Goal: Task Accomplishment & Management: Manage account settings

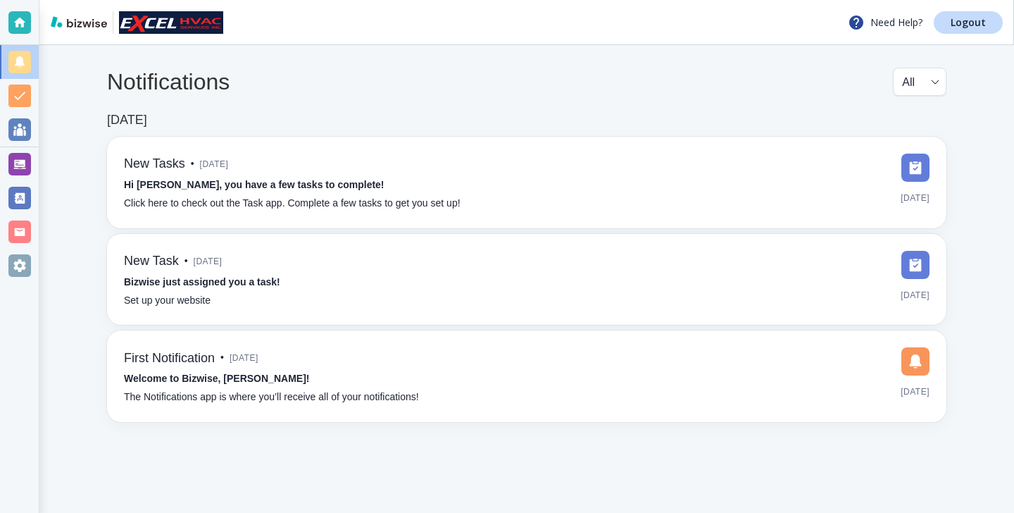
click at [49, 158] on div "Notifications All all ​ [DATE] New Tasks • [DATE] Hi [PERSON_NAME], you have a …" at bounding box center [526, 244] width 975 height 399
click at [29, 161] on div at bounding box center [19, 164] width 23 height 23
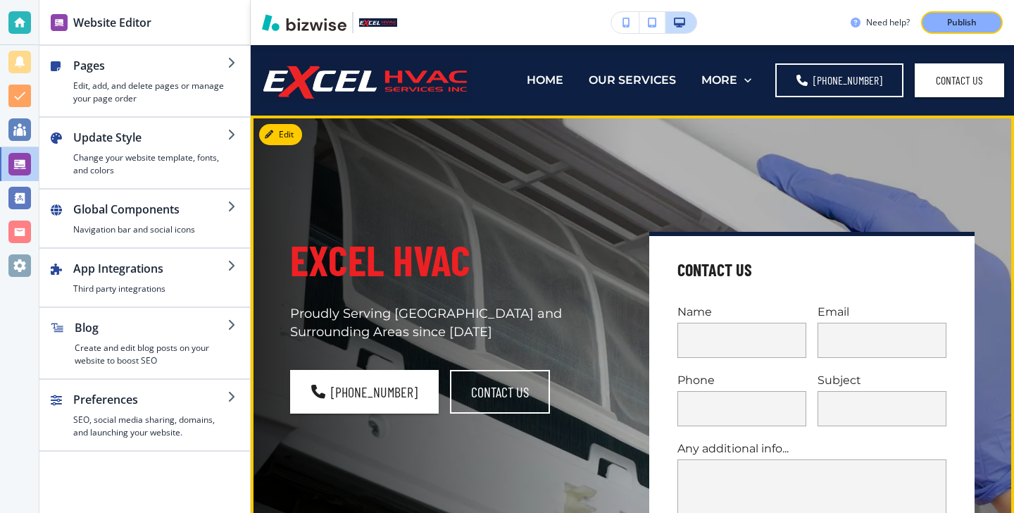
click at [285, 146] on div "Excel HVAC Proudly Serving Harford County and Surrounding Areas since 2003 (410…" at bounding box center [615, 403] width 718 height 523
click at [287, 143] on button "Edit" at bounding box center [280, 134] width 43 height 21
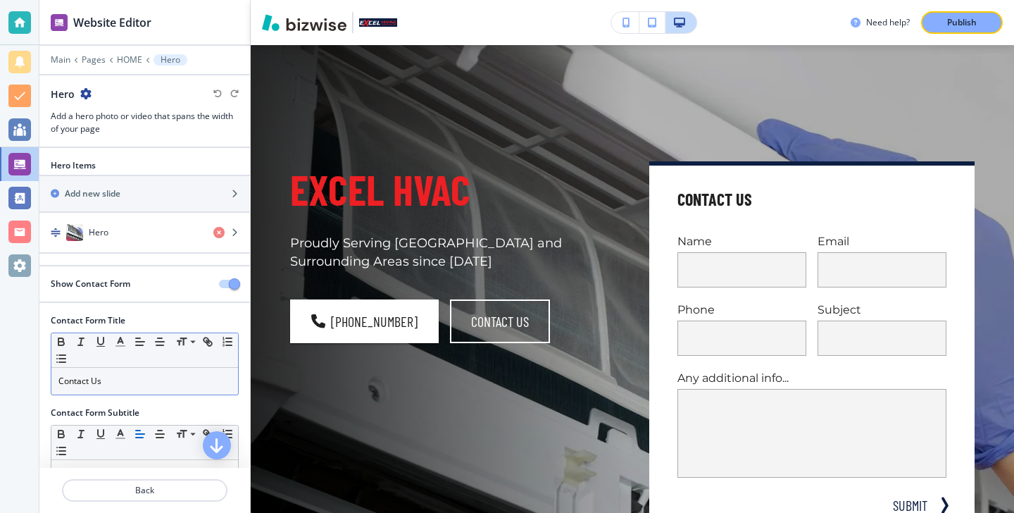
scroll to position [31, 0]
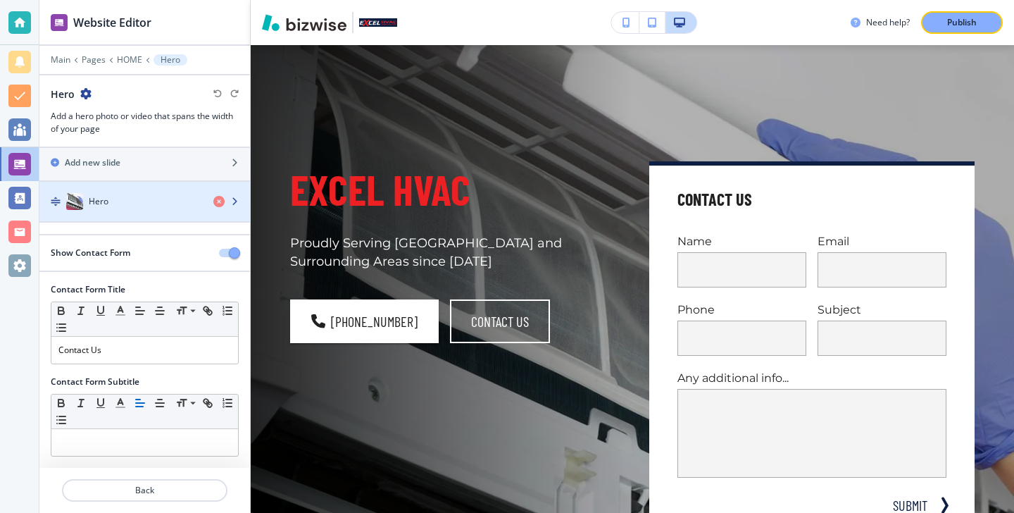
click at [124, 211] on div "button" at bounding box center [144, 215] width 211 height 11
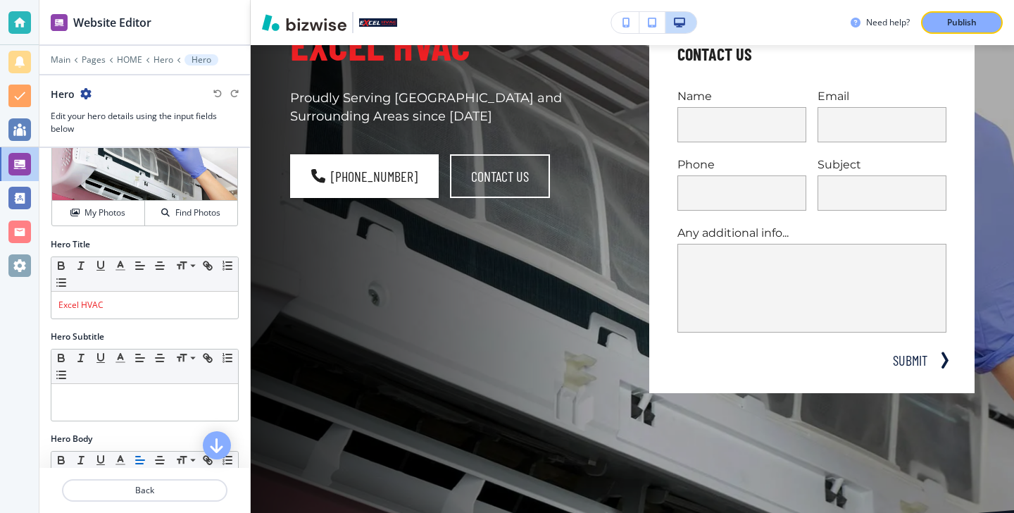
scroll to position [0, 0]
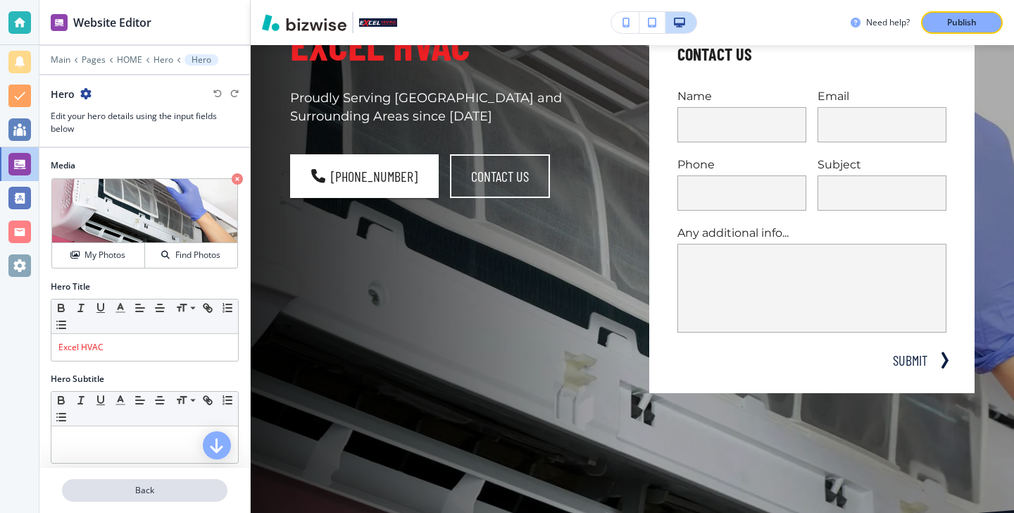
click at [120, 490] on p "Back" at bounding box center [144, 490] width 163 height 13
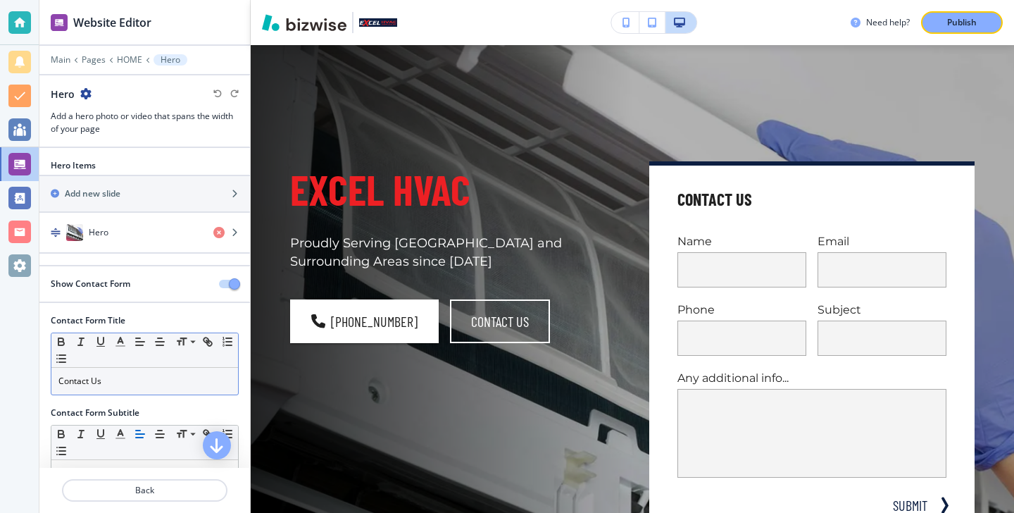
scroll to position [31, 0]
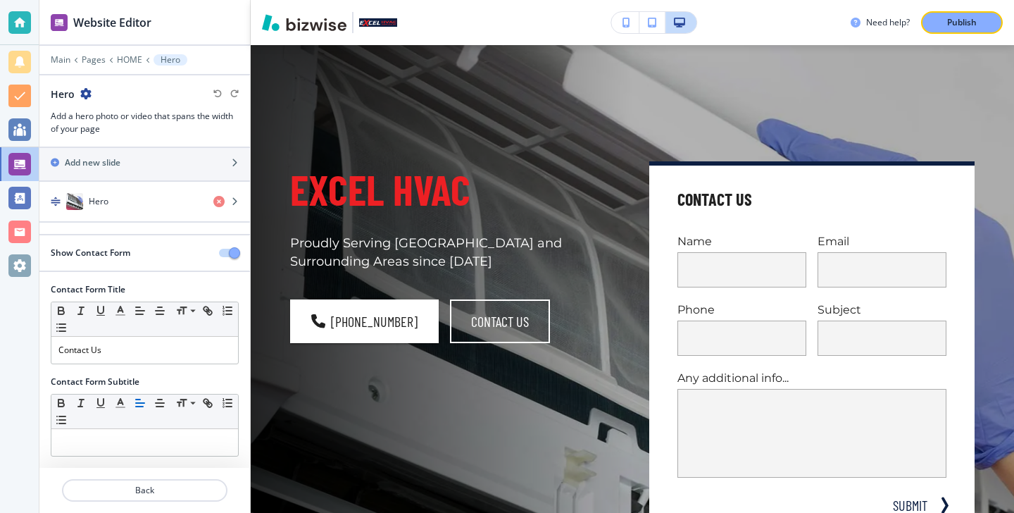
click at [114, 251] on h2 "Show Contact Form" at bounding box center [91, 252] width 80 height 13
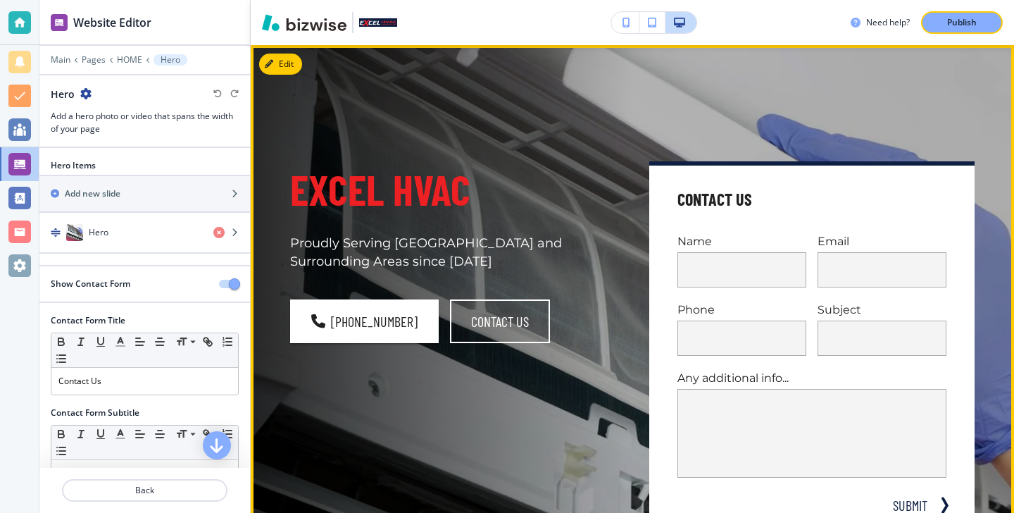
scroll to position [0, 0]
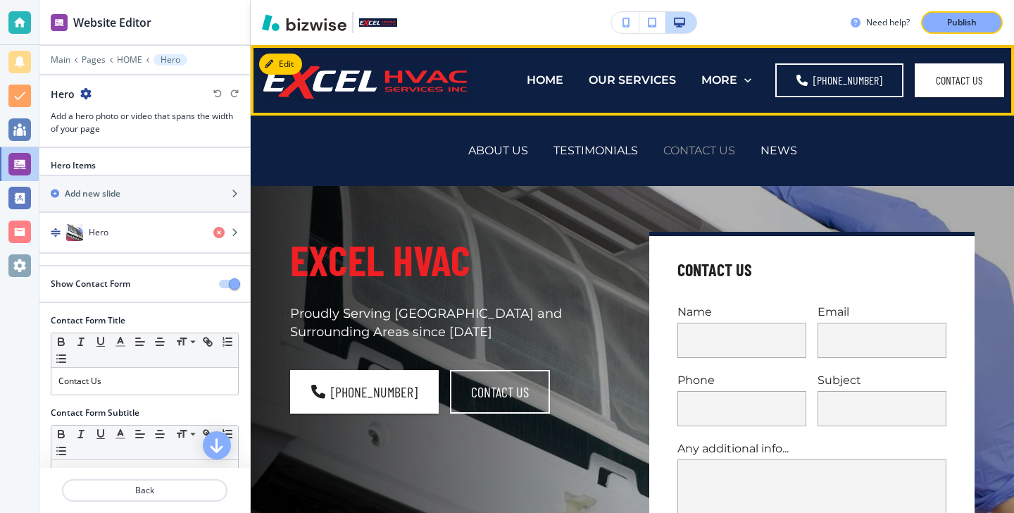
click at [701, 149] on p "CONTACT US" at bounding box center [699, 150] width 72 height 16
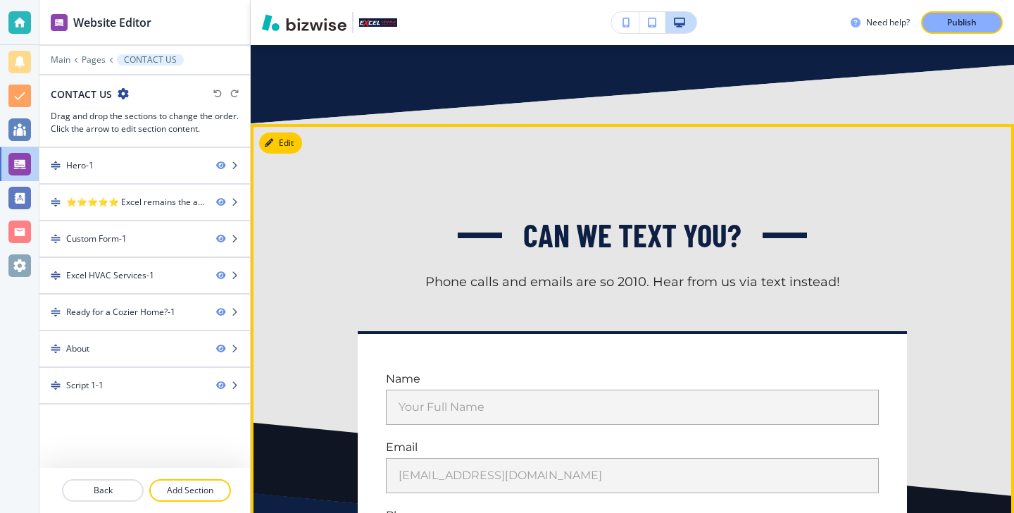
scroll to position [777, 0]
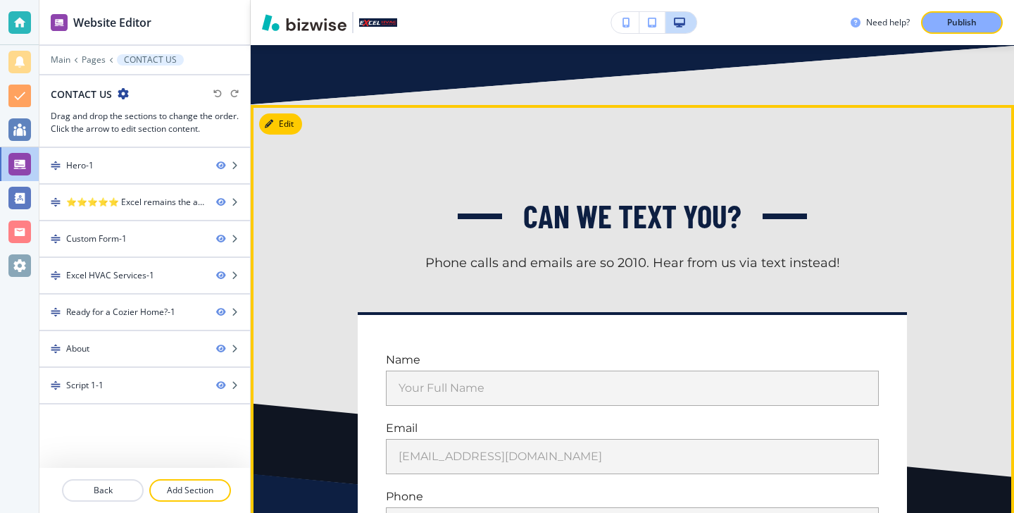
click at [286, 116] on button "Edit" at bounding box center [280, 123] width 43 height 21
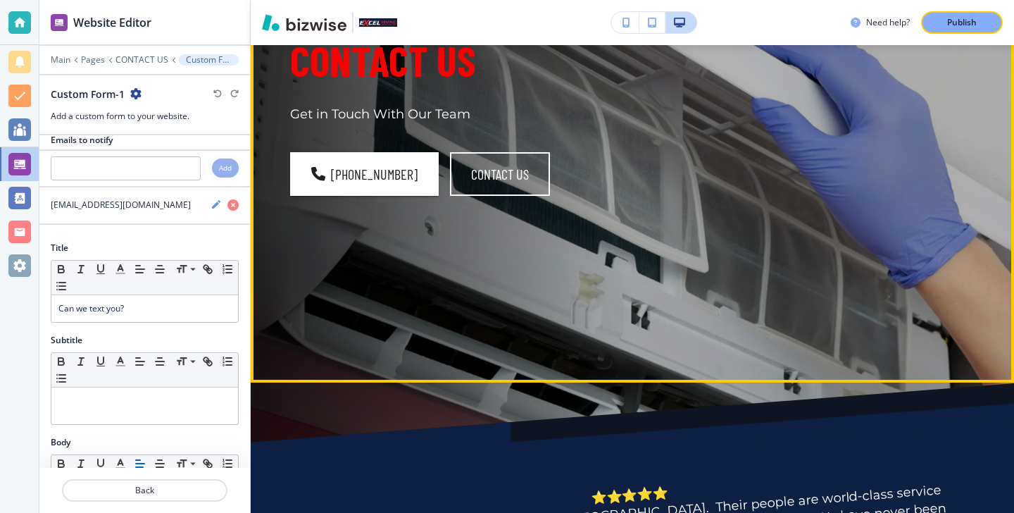
scroll to position [0, 0]
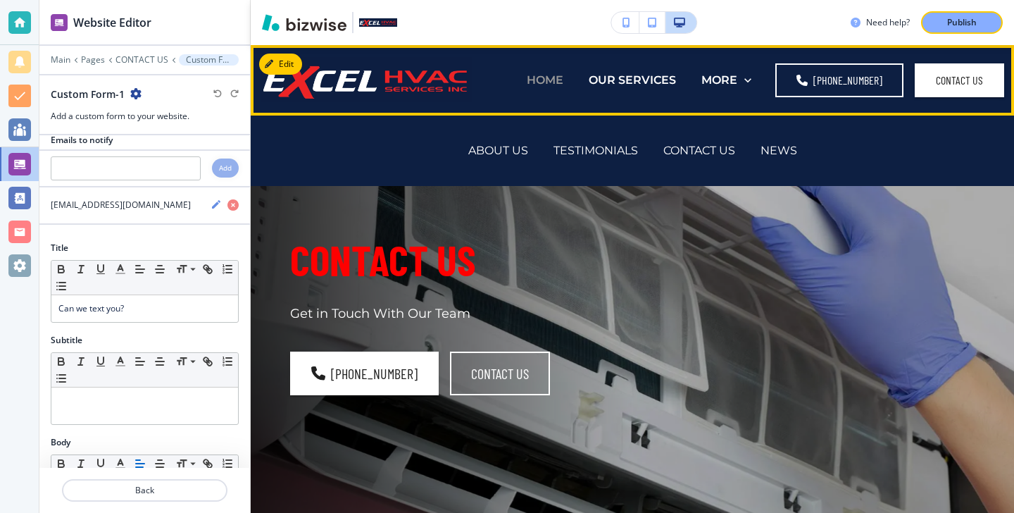
click at [563, 75] on p "HOME" at bounding box center [545, 80] width 37 height 16
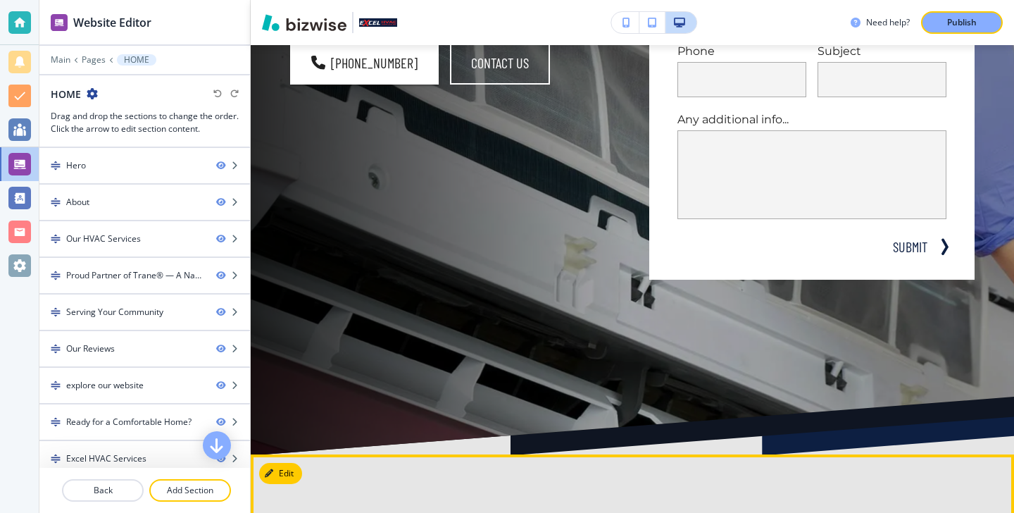
scroll to position [156, 0]
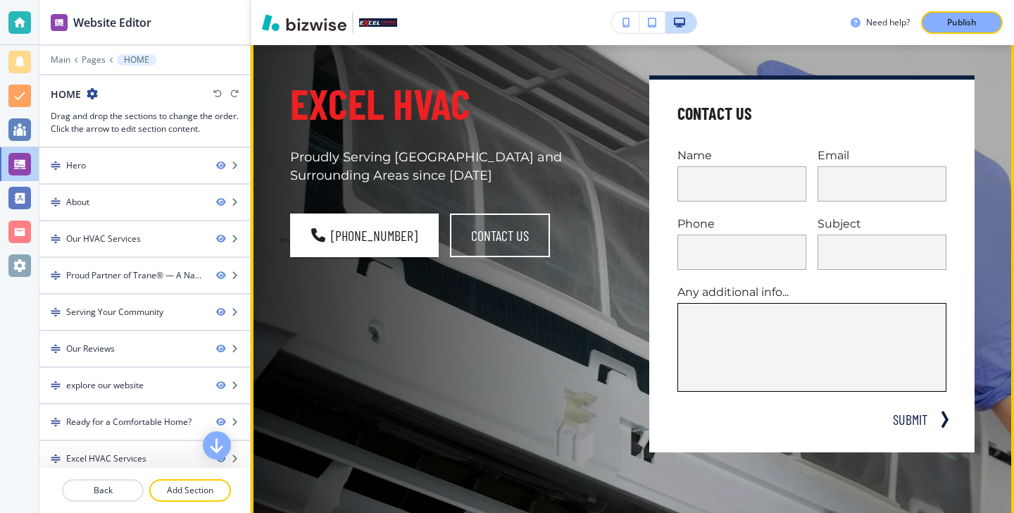
click at [742, 328] on textarea at bounding box center [812, 347] width 244 height 65
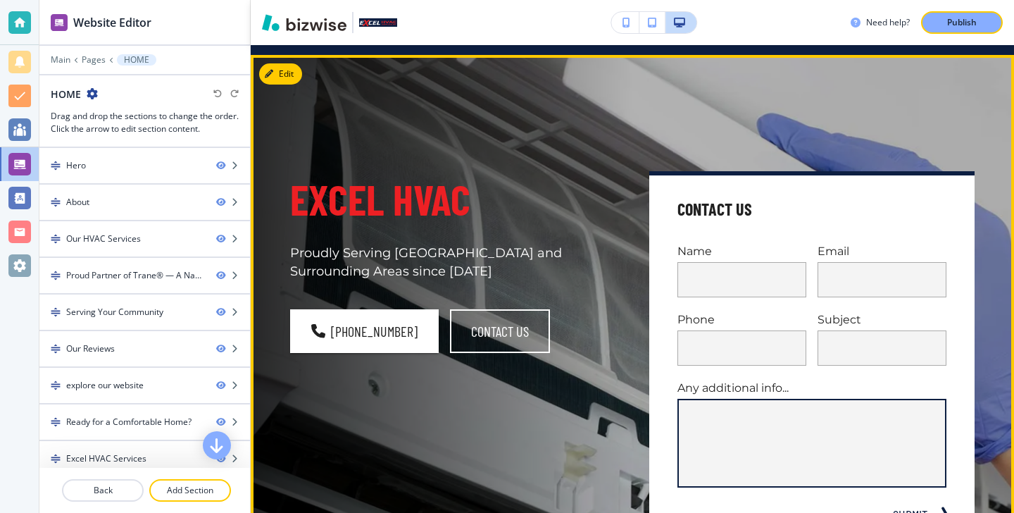
scroll to position [28, 0]
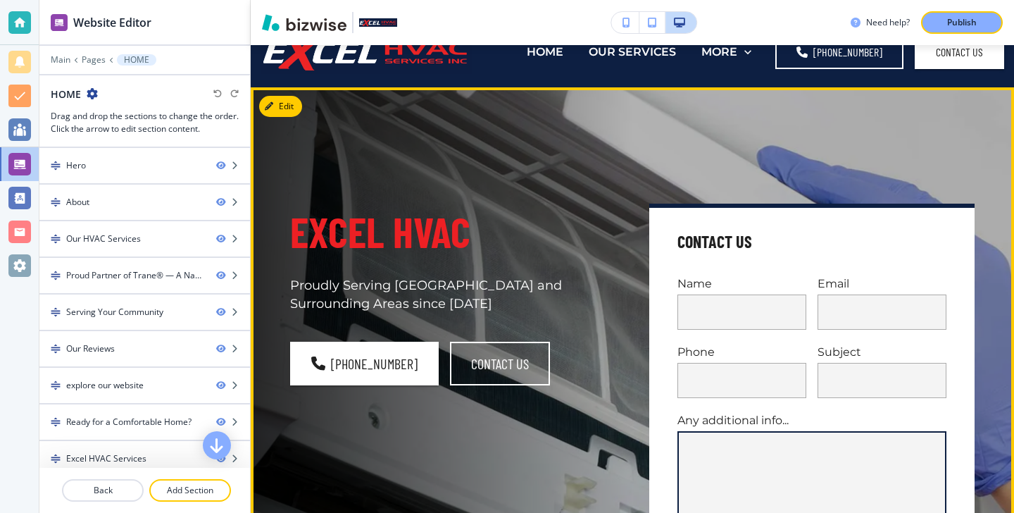
click at [275, 117] on div "Excel HVAC Proudly Serving Harford County and Surrounding Areas since 2003 (410…" at bounding box center [615, 374] width 718 height 523
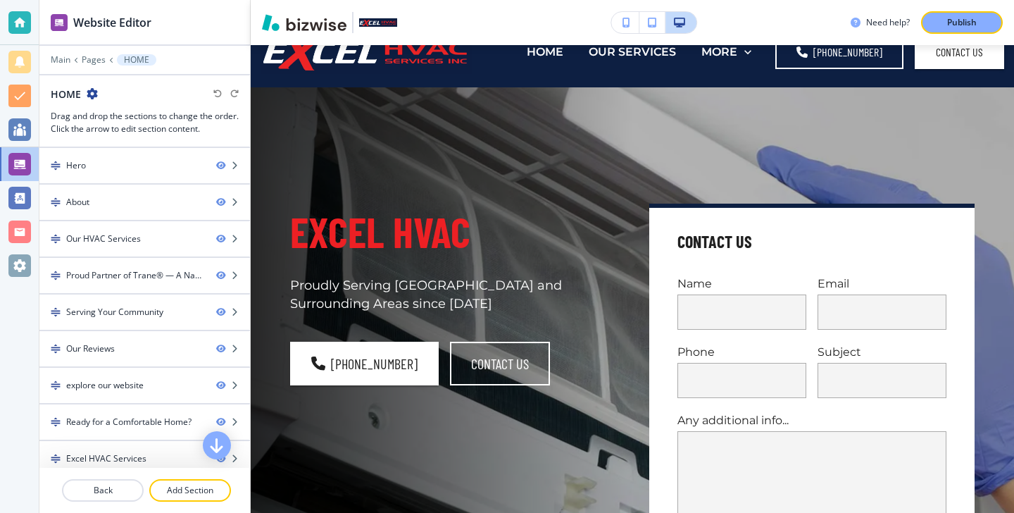
click at [280, 111] on div "Excel HVAC Proudly Serving Harford County and Surrounding Areas since 2003 (410…" at bounding box center [632, 391] width 763 height 609
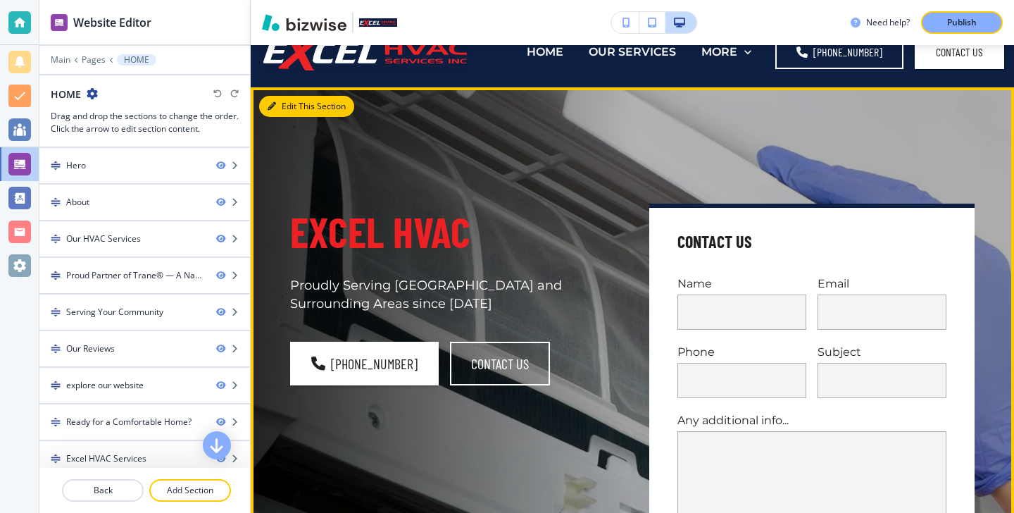
click at [268, 103] on icon "button" at bounding box center [272, 106] width 8 height 8
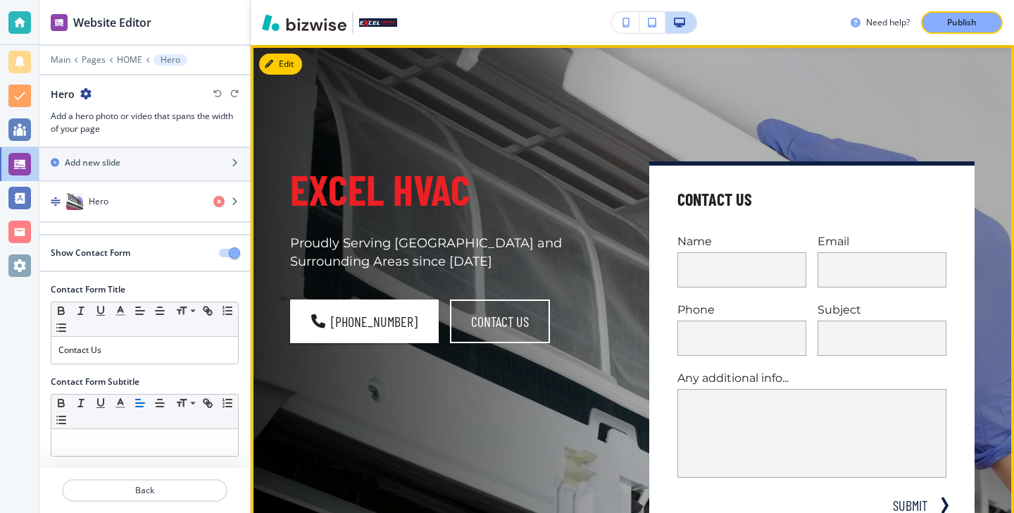
scroll to position [0, 0]
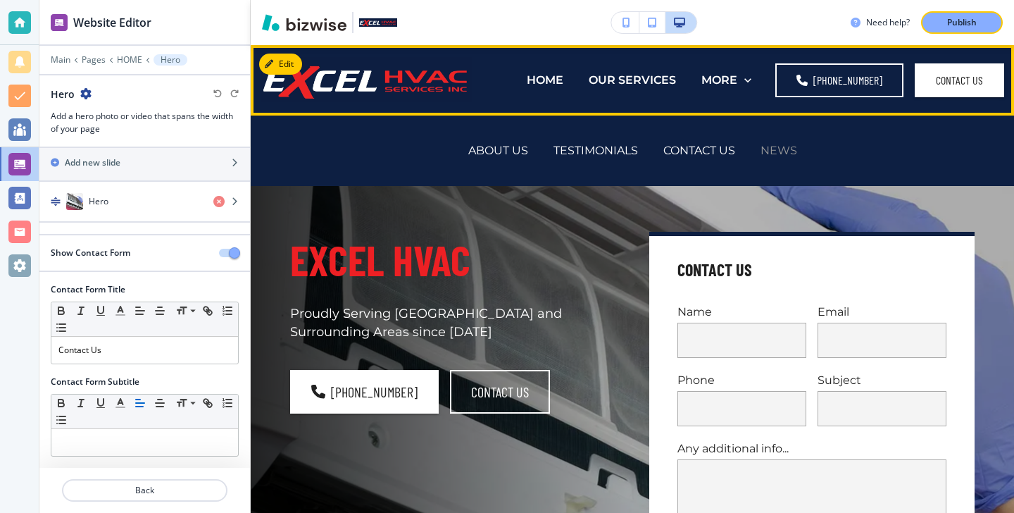
click at [776, 148] on p "NEWS" at bounding box center [779, 150] width 37 height 16
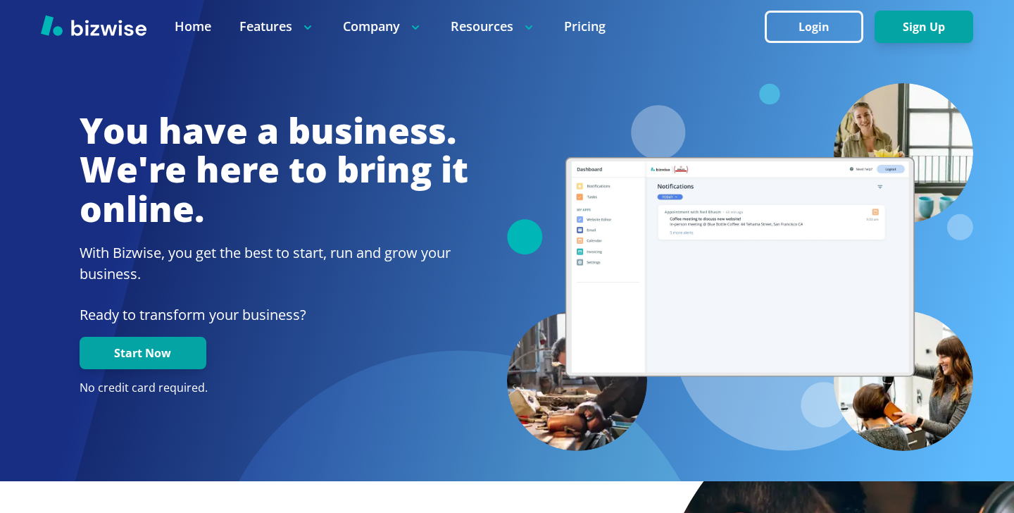
click at [853, 9] on div at bounding box center [507, 26] width 1014 height 53
click at [852, 18] on button "Login" at bounding box center [814, 27] width 99 height 32
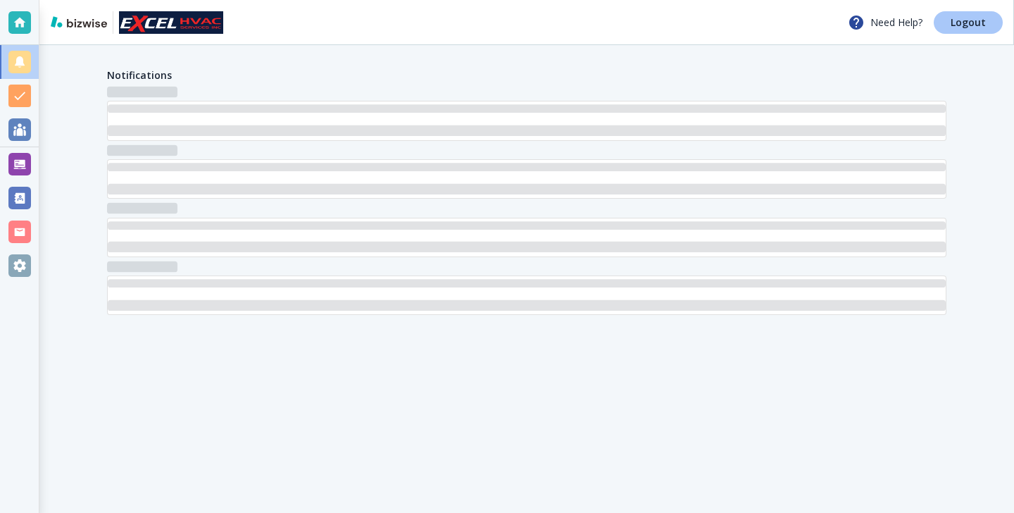
click at [966, 30] on link "Logout" at bounding box center [968, 22] width 69 height 23
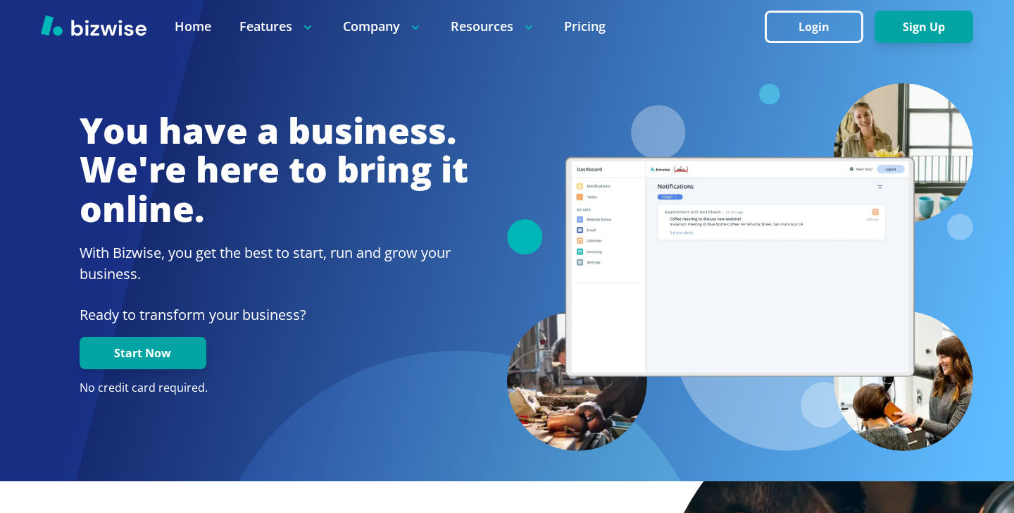
click at [816, 25] on button "Login" at bounding box center [814, 27] width 99 height 32
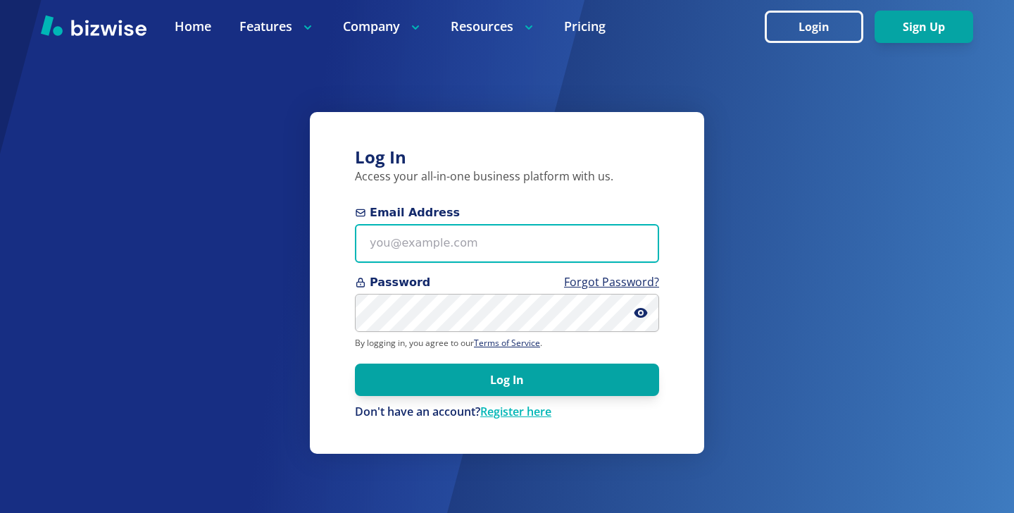
click at [532, 234] on input "Email Address" at bounding box center [507, 243] width 304 height 39
paste input "kianaasherah@gmail.com"
type input "kianaasherah@gmail.com"
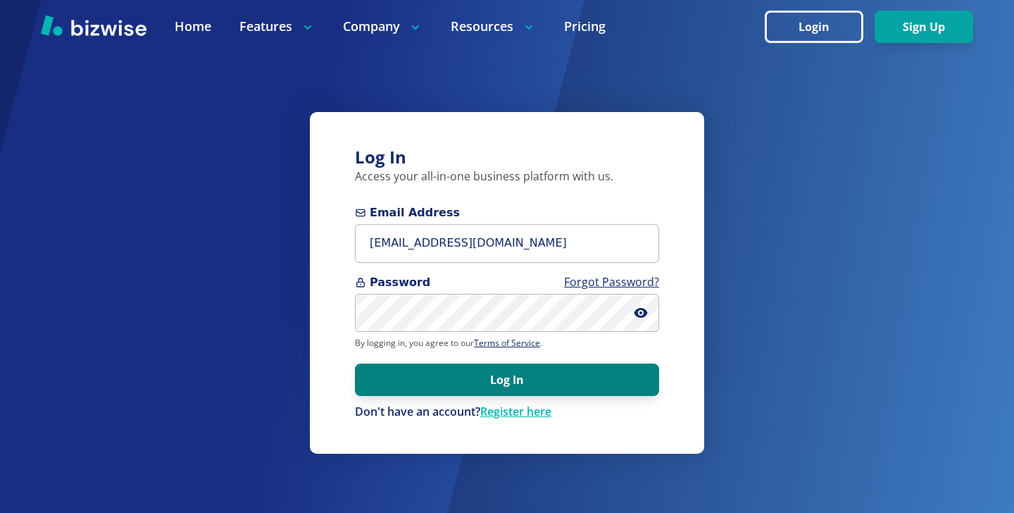
click at [530, 394] on button "Log In" at bounding box center [507, 379] width 304 height 32
